Goal: Task Accomplishment & Management: Complete application form

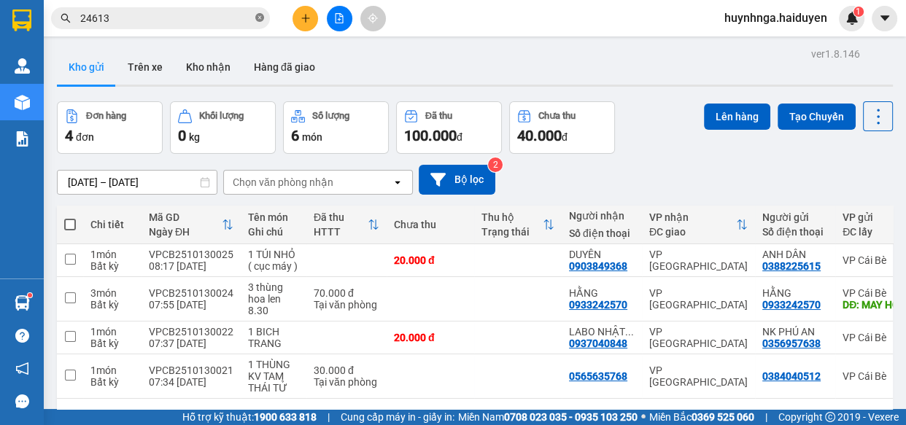
drag, startPoint x: 259, startPoint y: 23, endPoint x: 258, endPoint y: 15, distance: 8.1
click at [258, 22] on span at bounding box center [259, 19] width 9 height 14
click at [159, 16] on input "text" at bounding box center [166, 18] width 172 height 16
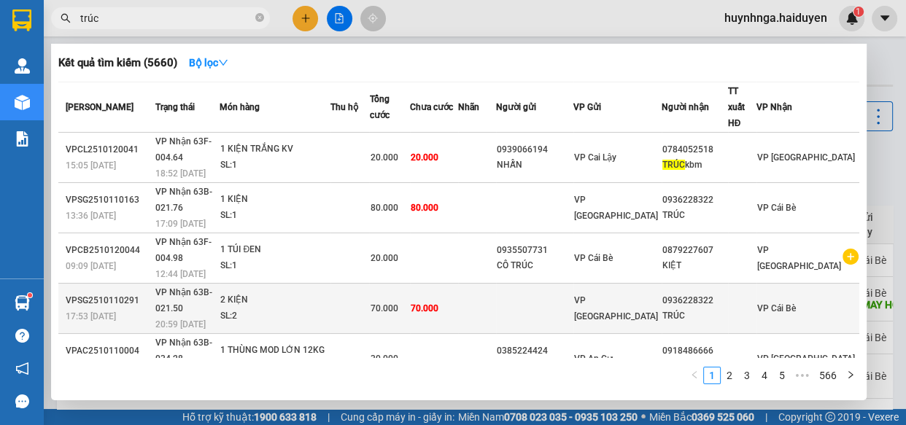
type input "trúc"
click at [457, 284] on td "70.000" at bounding box center [433, 309] width 47 height 50
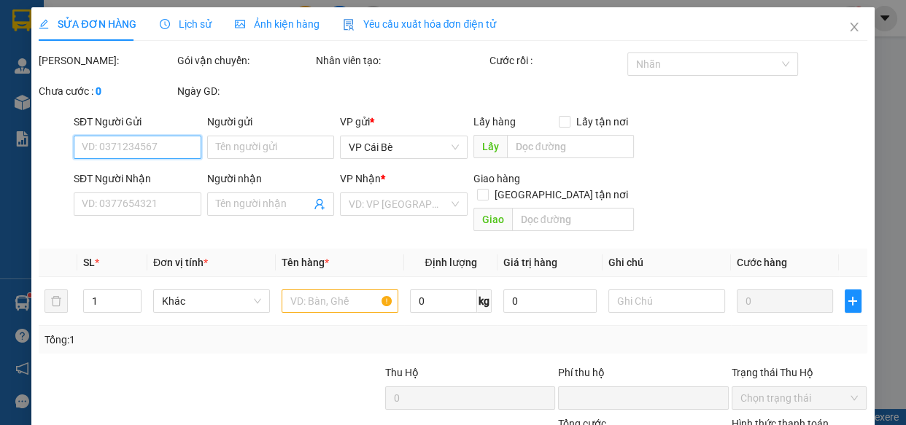
type input "0936228322"
type input "TRÚC"
type input "0"
type input "70.000"
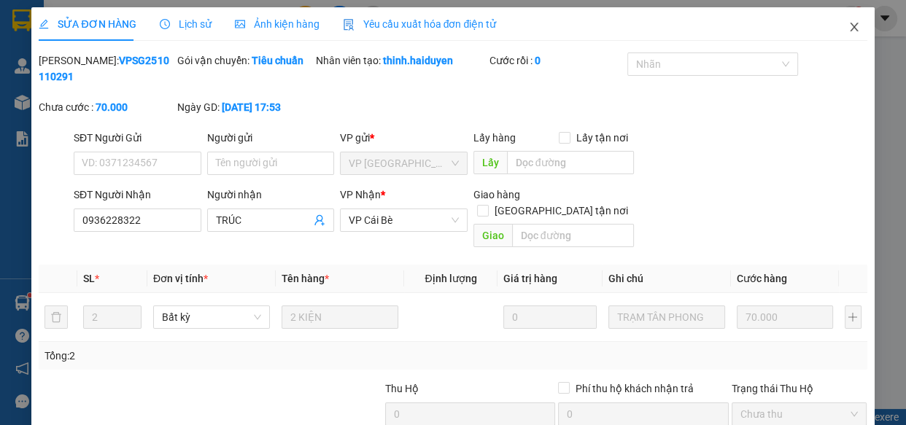
click at [849, 26] on icon "close" at bounding box center [855, 27] width 12 height 12
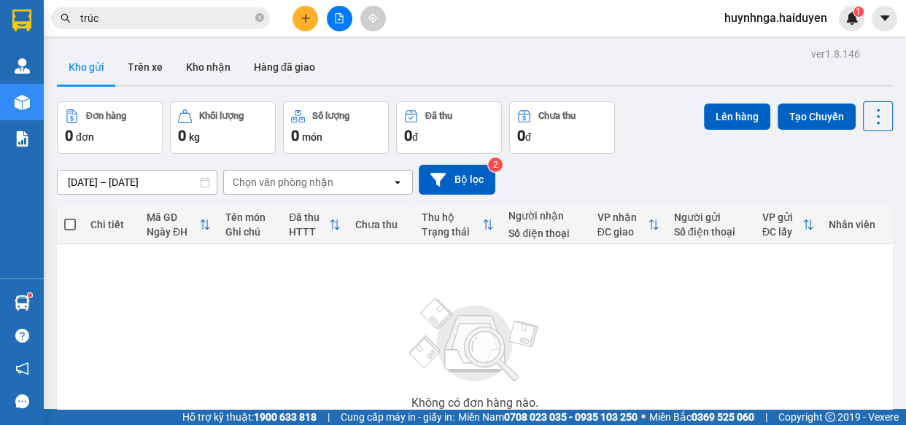
click at [177, 14] on input "trúc" at bounding box center [166, 18] width 172 height 16
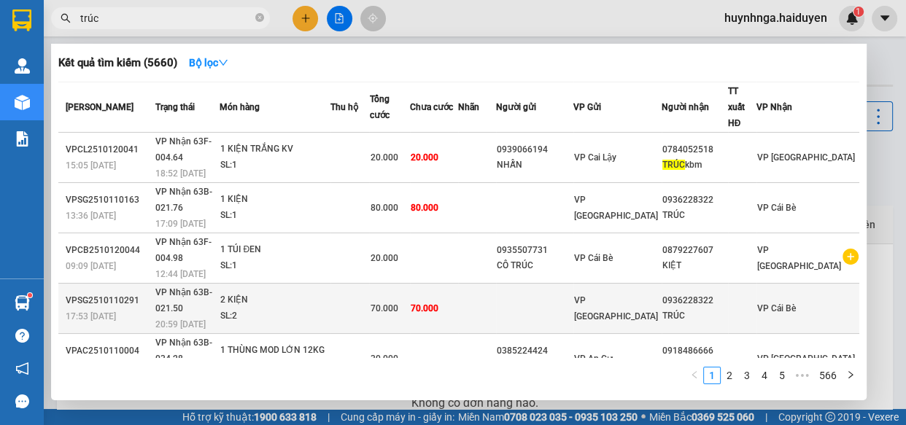
click at [458, 284] on td "70.000" at bounding box center [433, 309] width 47 height 50
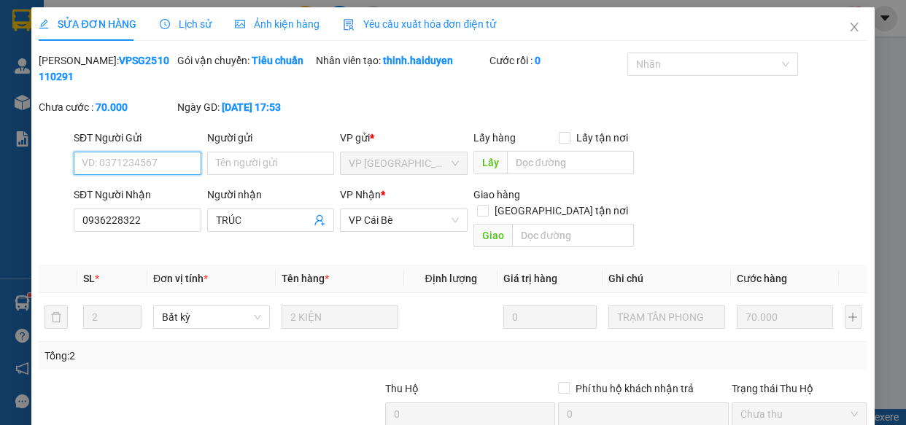
type input "0936228322"
type input "TRÚC"
type input "0"
type input "70.000"
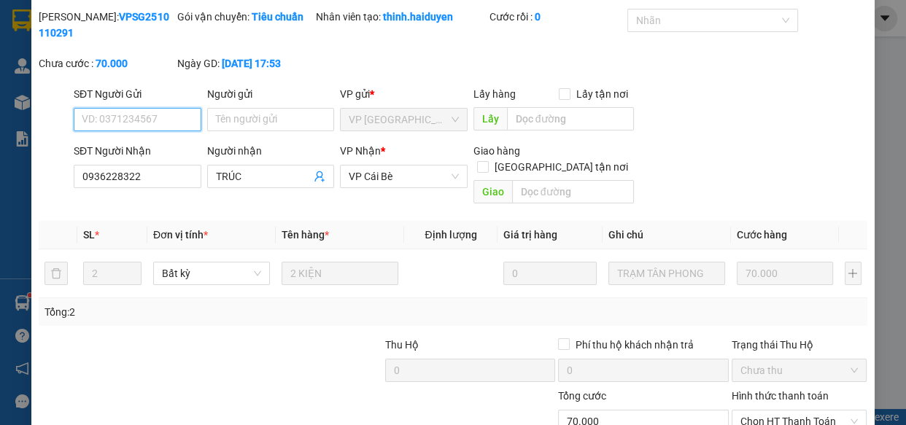
scroll to position [133, 0]
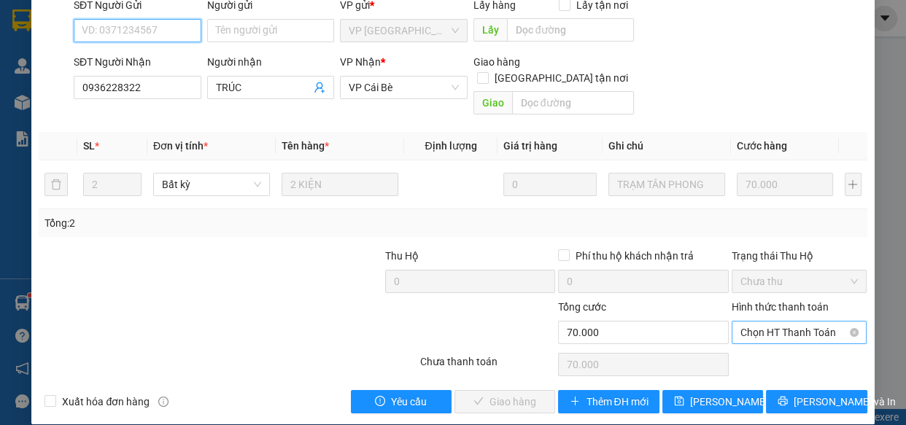
click at [793, 322] on span "Chọn HT Thanh Toán" at bounding box center [800, 333] width 118 height 22
click at [787, 66] on div "SĐT Người Nhận 0936228322 Người nhận TRÚC VP Nhận * VP Cái Bè Giao hàng Giao tậ…" at bounding box center [471, 87] width 800 height 67
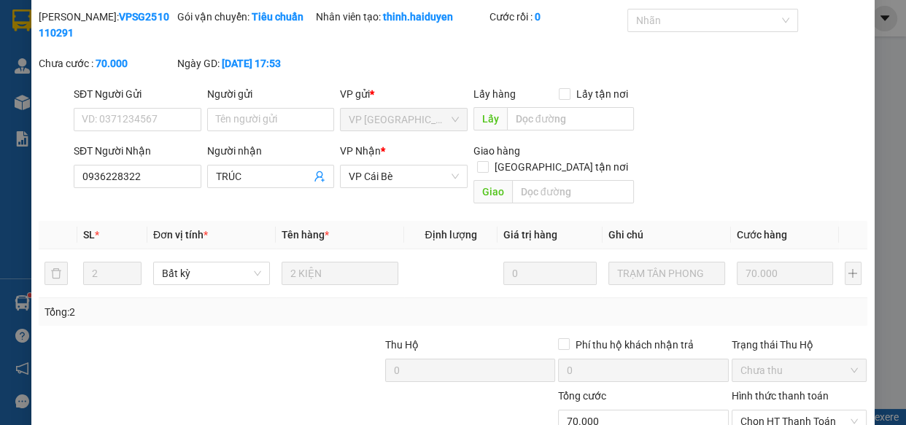
scroll to position [132, 0]
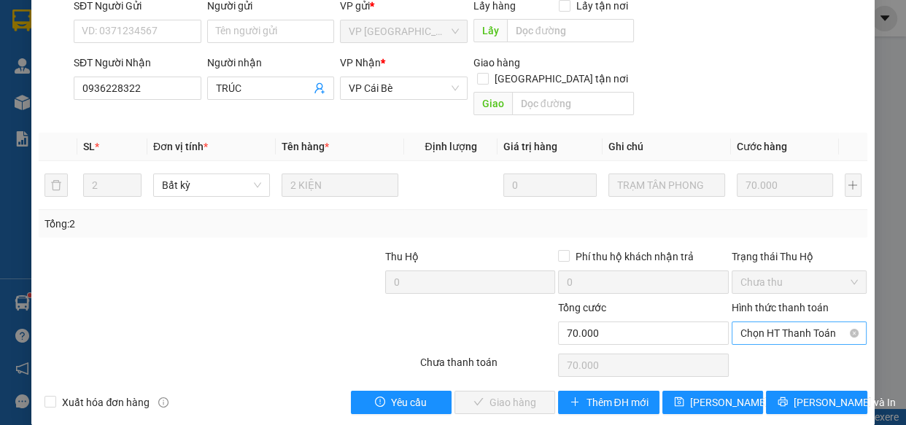
click at [780, 323] on span "Chọn HT Thanh Toán" at bounding box center [800, 334] width 118 height 22
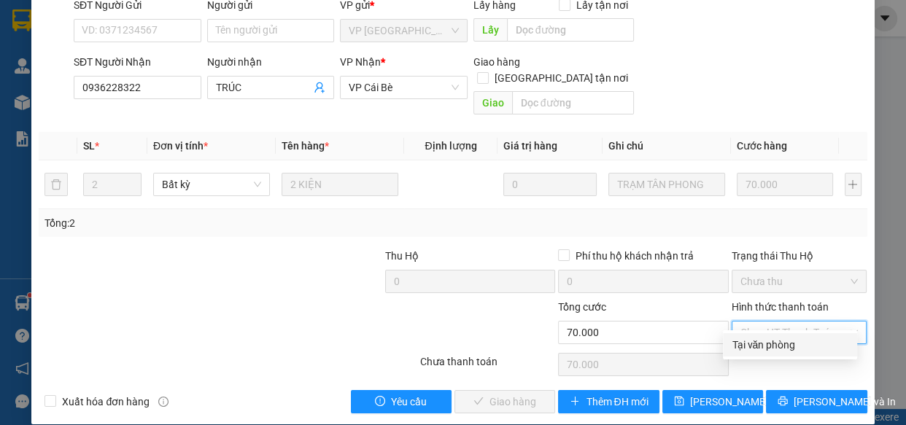
click at [770, 342] on div "Tại văn phòng" at bounding box center [790, 345] width 117 height 16
type input "0"
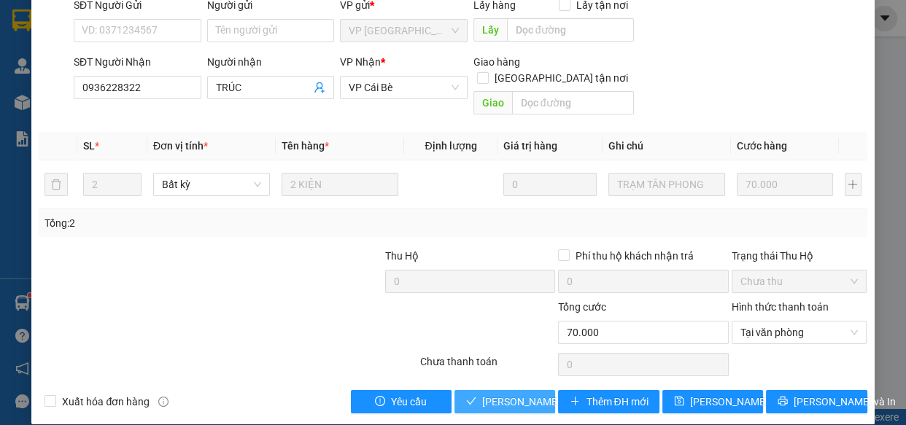
click at [494, 394] on span "[PERSON_NAME] và Giao hàng" at bounding box center [552, 402] width 140 height 16
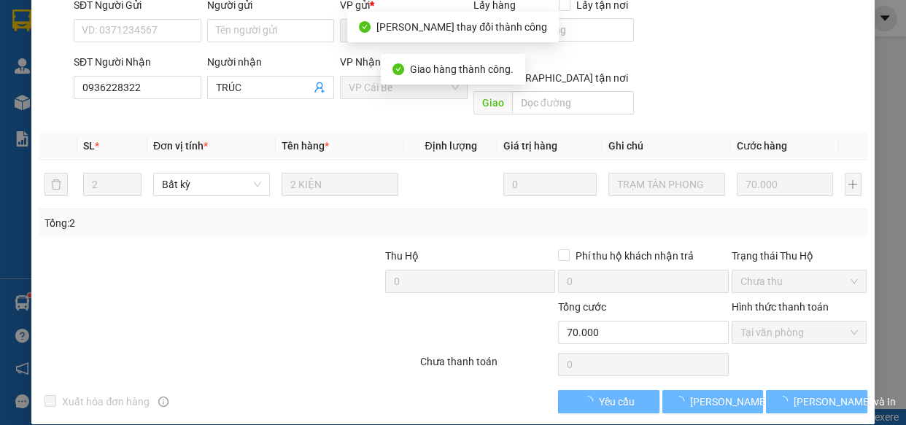
scroll to position [0, 0]
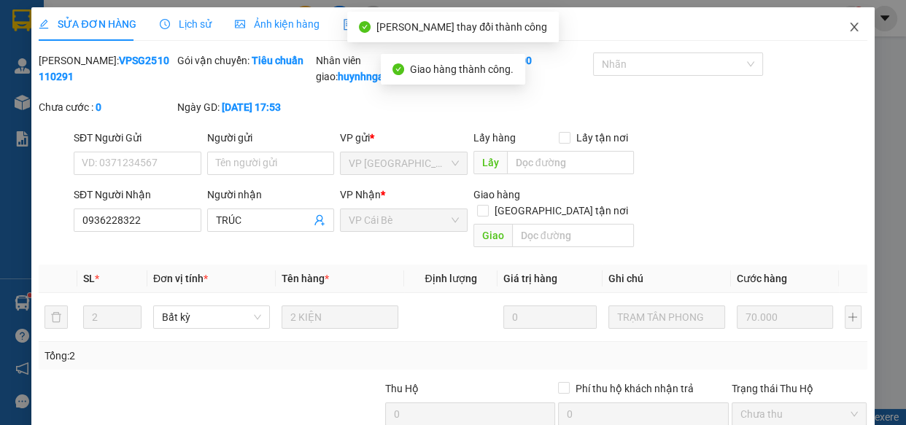
click at [850, 28] on span "Close" at bounding box center [854, 27] width 41 height 41
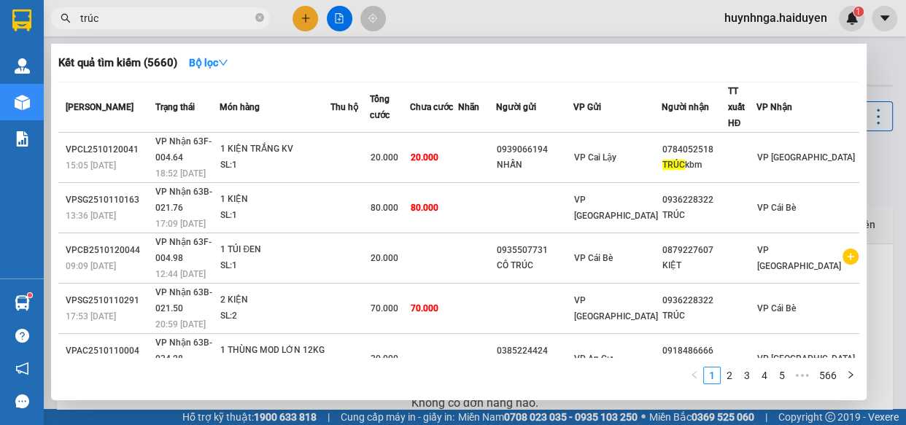
click at [221, 15] on input "trúc" at bounding box center [166, 18] width 172 height 16
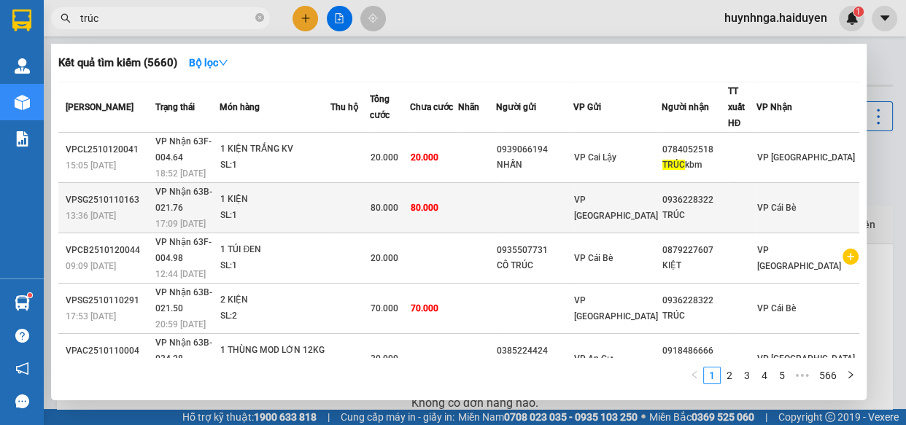
click at [458, 183] on td "80.000" at bounding box center [433, 208] width 47 height 50
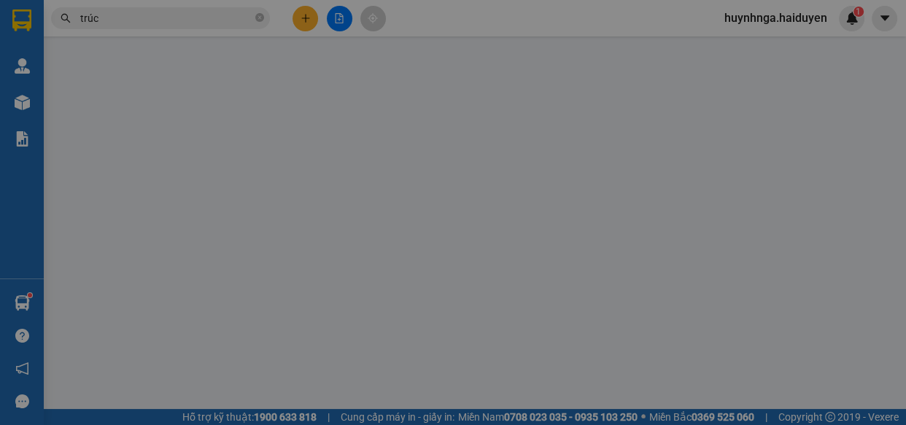
type input "0936228322"
type input "TRÚC"
type input "0"
type input "80.000"
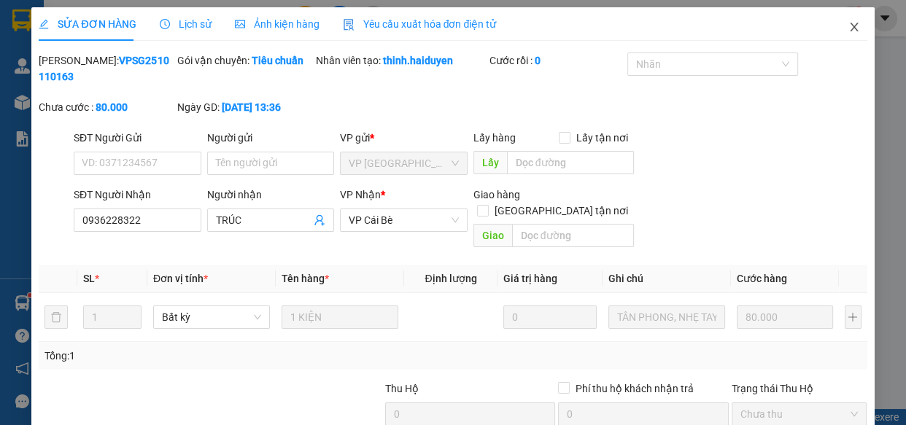
click at [850, 26] on icon "close" at bounding box center [854, 27] width 8 height 9
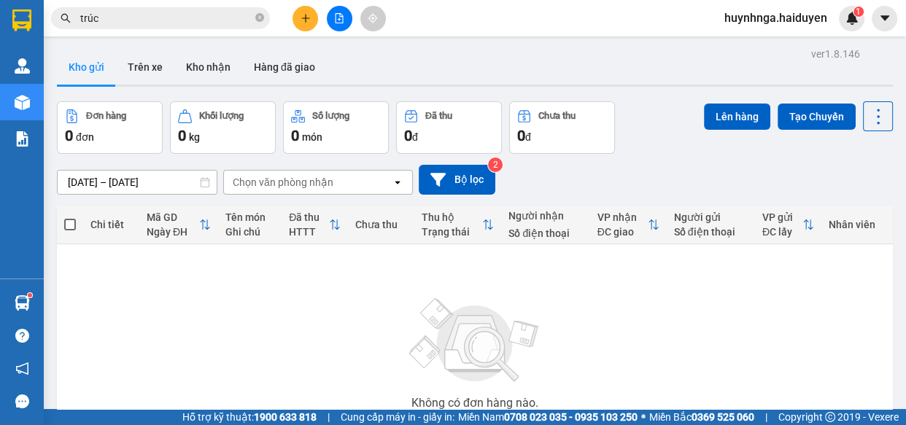
click at [222, 18] on input "trúc" at bounding box center [166, 18] width 172 height 16
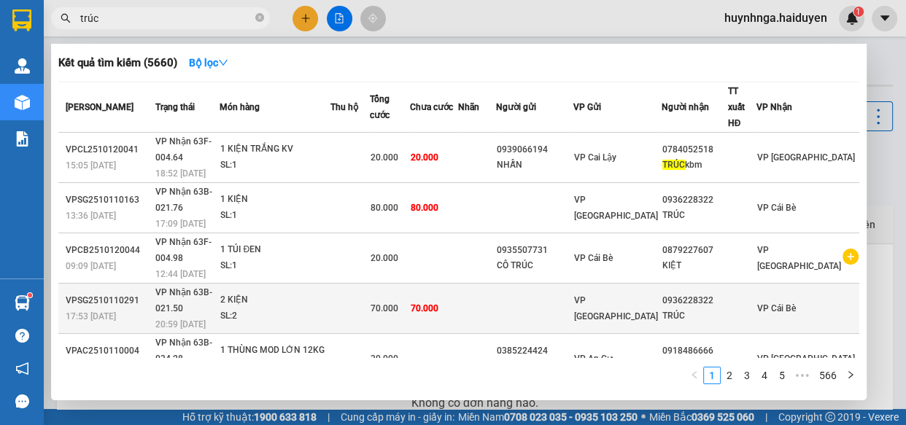
click at [330, 309] on div "SL: 2" at bounding box center [274, 317] width 109 height 16
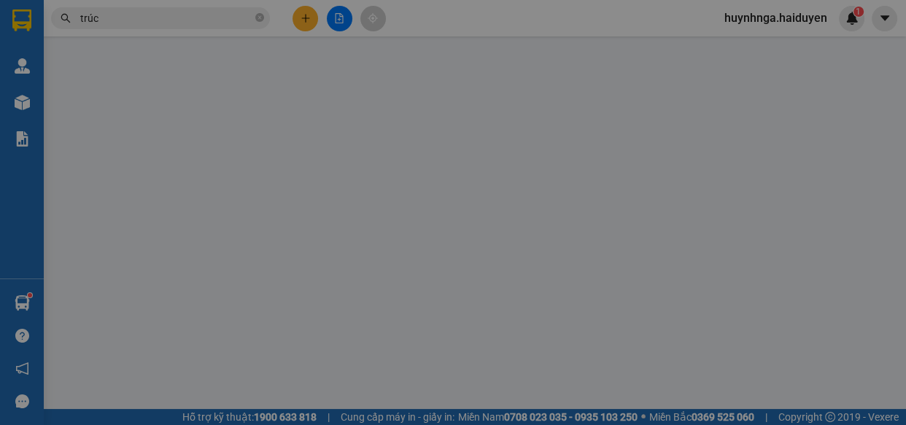
type input "0936228322"
type input "TRÚC"
type input "0"
type input "70.000"
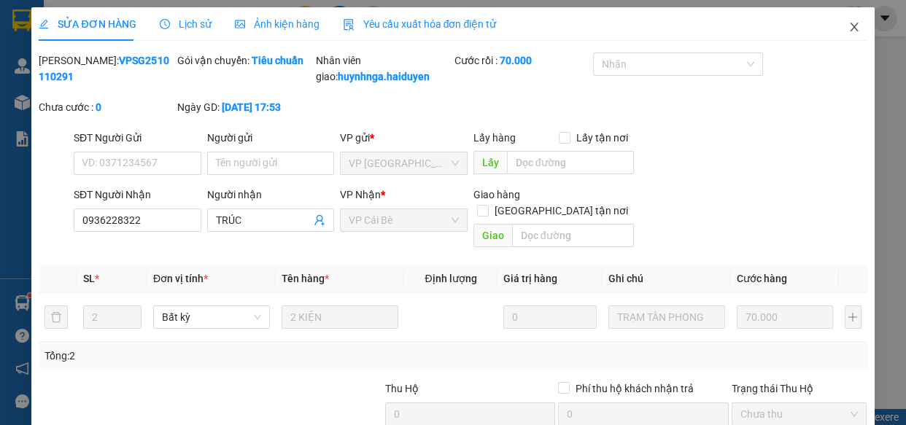
click at [849, 26] on icon "close" at bounding box center [855, 27] width 12 height 12
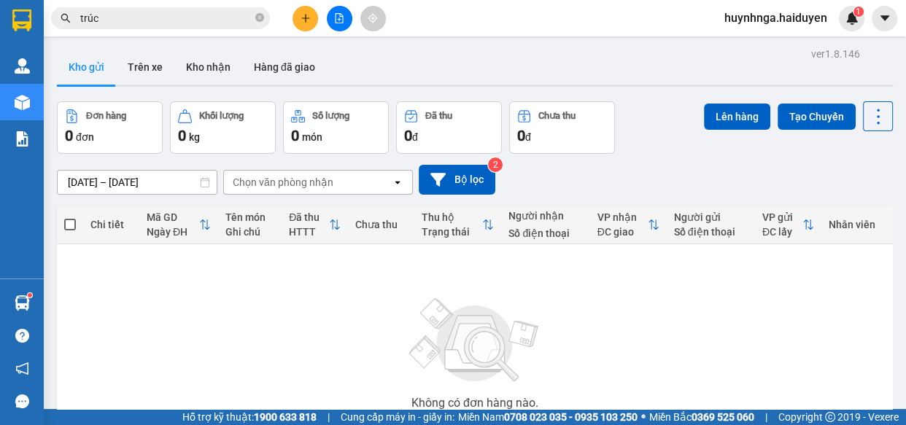
click at [210, 14] on input "trúc" at bounding box center [166, 18] width 172 height 16
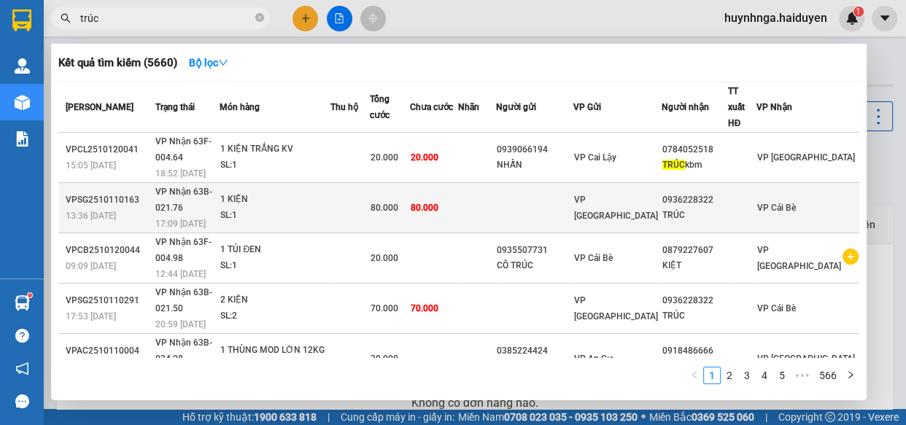
click at [354, 183] on td at bounding box center [350, 208] width 39 height 50
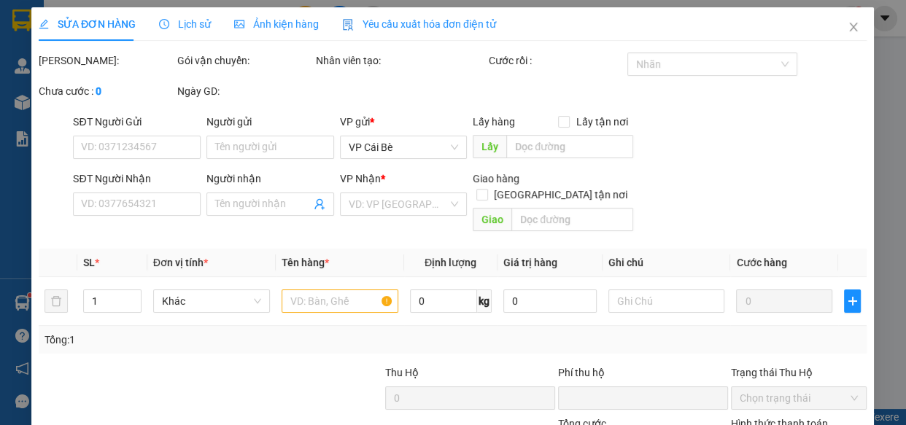
type input "0936228322"
type input "TRÚC"
type input "0"
type input "80.000"
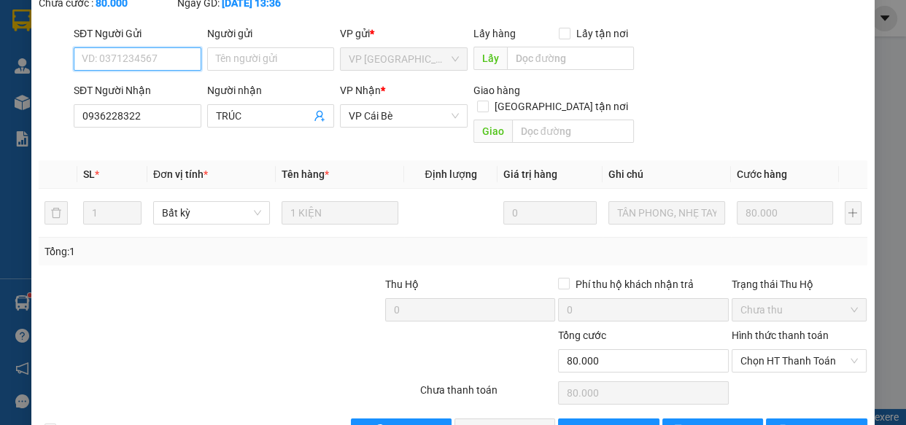
scroll to position [133, 0]
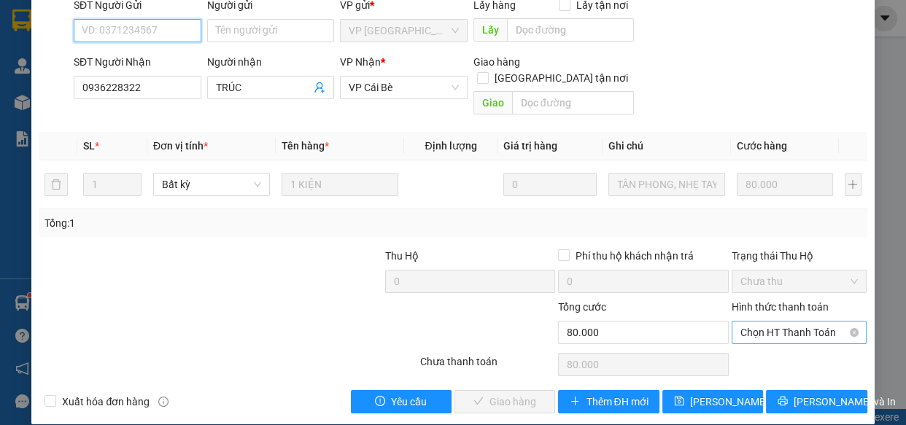
click at [798, 322] on span "Chọn HT Thanh Toán" at bounding box center [800, 333] width 118 height 22
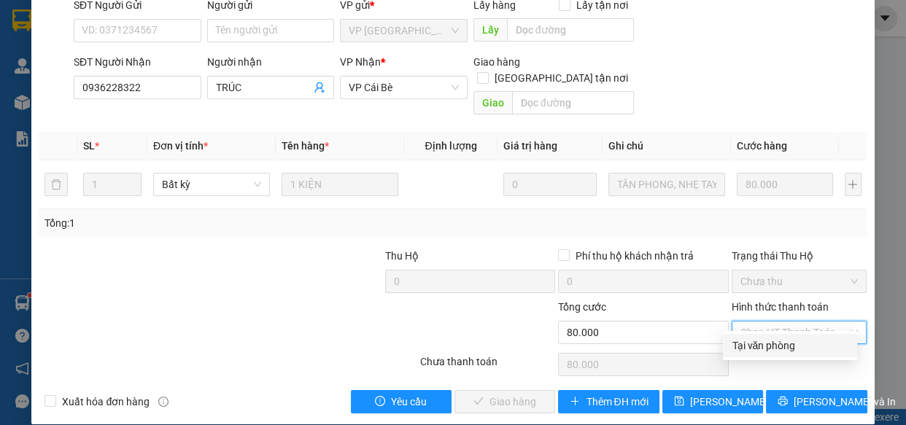
click at [799, 346] on div "Tại văn phòng" at bounding box center [790, 346] width 117 height 16
type input "0"
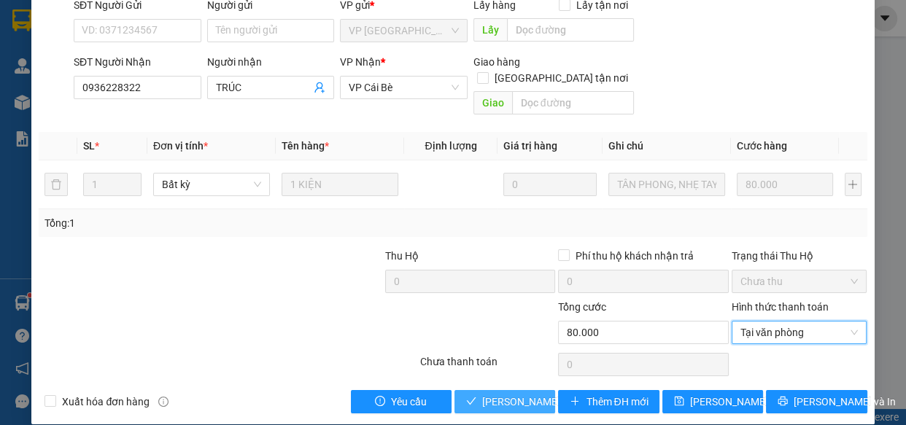
click at [514, 394] on span "[PERSON_NAME] và Giao hàng" at bounding box center [552, 402] width 140 height 16
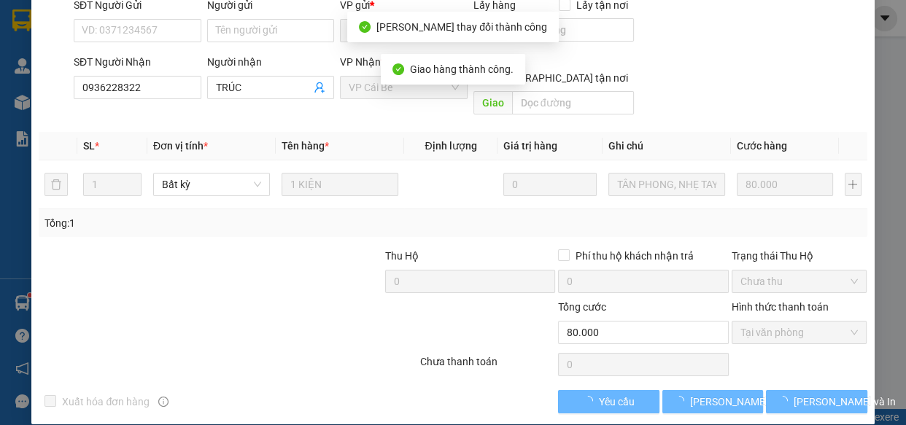
scroll to position [149, 0]
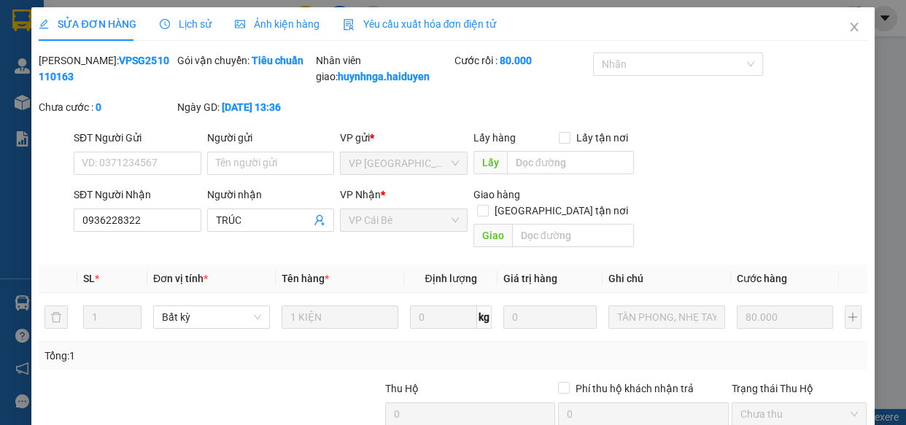
type input "0936228322"
type input "TRÚC"
type input "0"
type input "80.000"
click at [182, 24] on span "Lịch sử" at bounding box center [186, 24] width 52 height 12
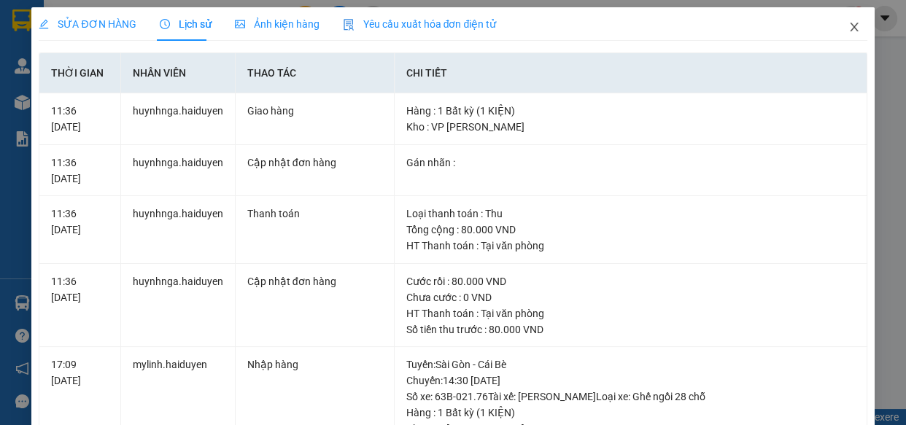
click at [849, 25] on icon "close" at bounding box center [855, 27] width 12 height 12
